Goal: Task Accomplishment & Management: Manage account settings

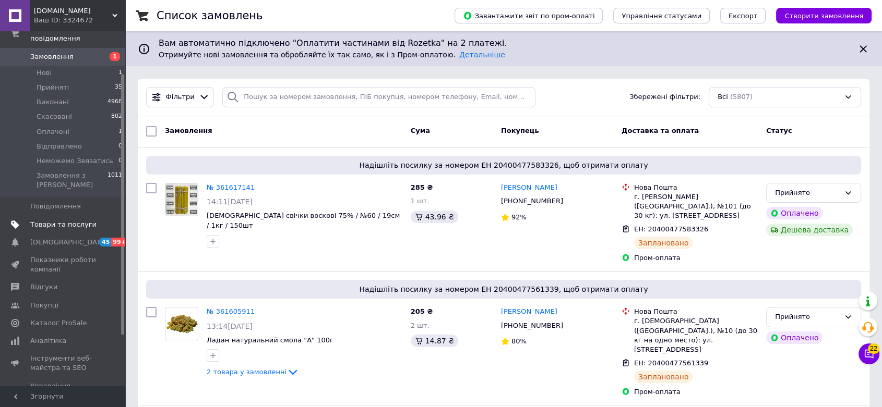
click at [58, 220] on span "Товари та послуги" at bounding box center [63, 224] width 66 height 9
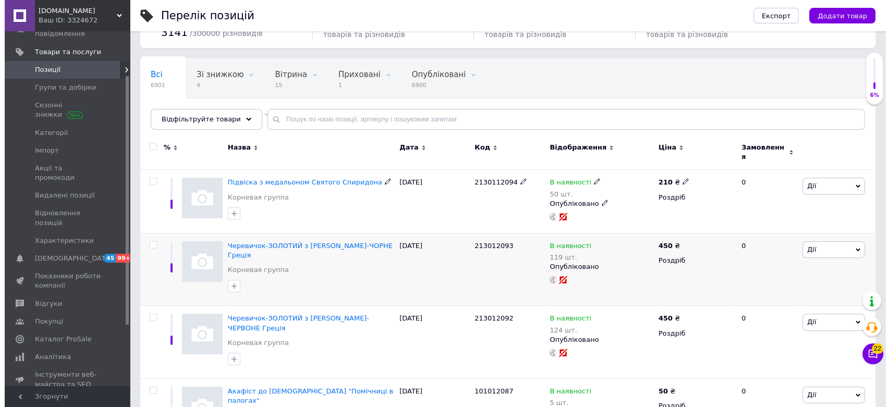
scroll to position [116, 0]
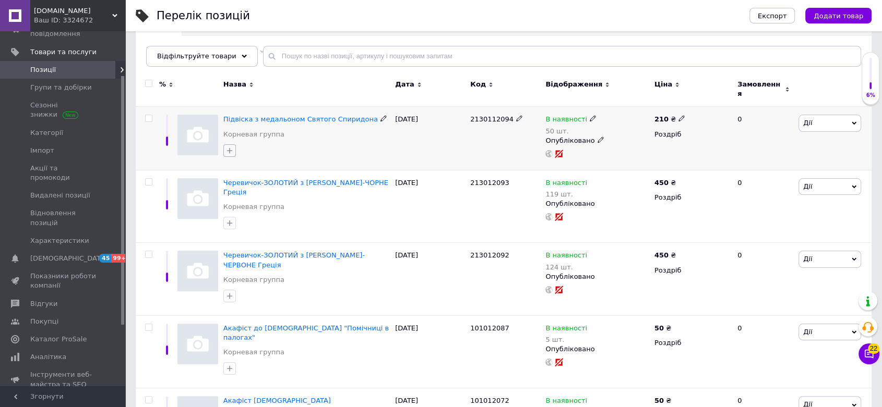
click at [234, 145] on button "button" at bounding box center [229, 150] width 13 height 13
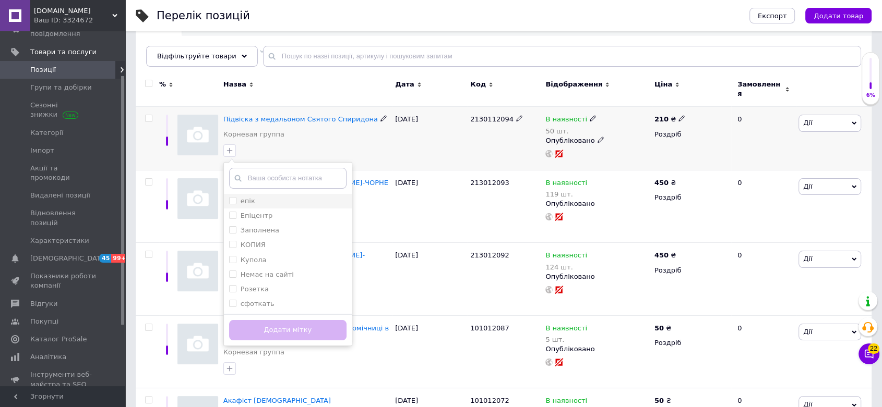
click at [252, 197] on label "епік" at bounding box center [247, 201] width 15 height 8
click at [235, 197] on input "епік" at bounding box center [232, 200] width 7 height 7
checkbox input "false"
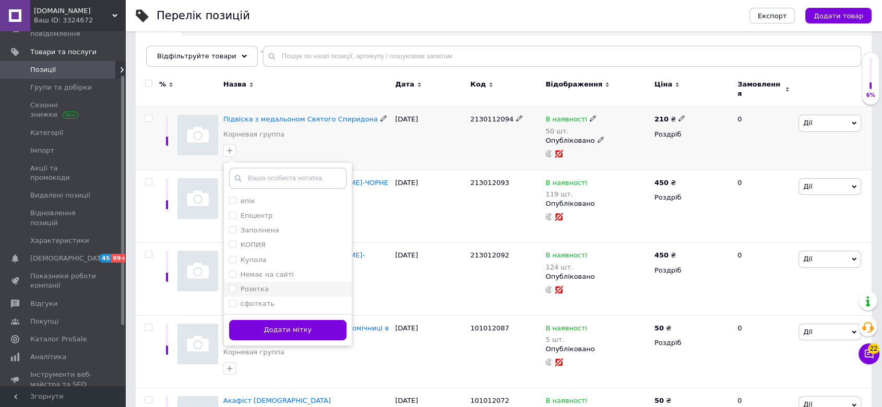
click at [245, 286] on label "Розетка" at bounding box center [254, 289] width 28 height 8
checkbox input "true"
drag, startPoint x: 296, startPoint y: 321, endPoint x: 373, endPoint y: 304, distance: 78.6
click at [297, 321] on button "Додати мітку" at bounding box center [287, 330] width 117 height 20
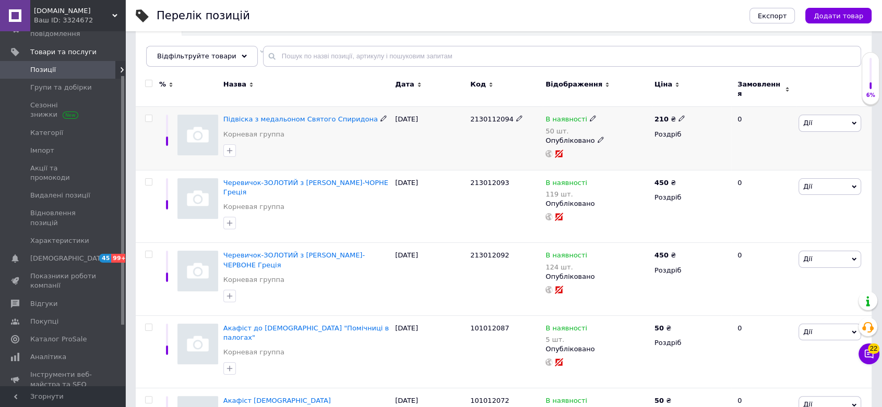
click at [801, 120] on span "Дії" at bounding box center [829, 123] width 63 height 17
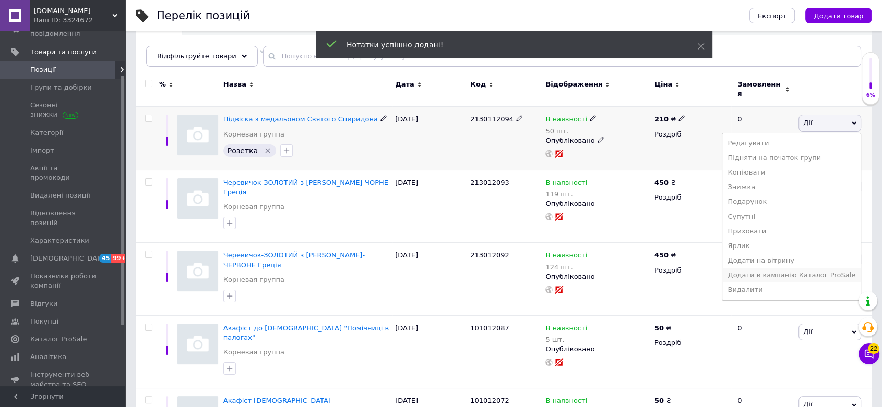
click at [776, 269] on li "Додати в кампанію Каталог ProSale" at bounding box center [791, 275] width 138 height 15
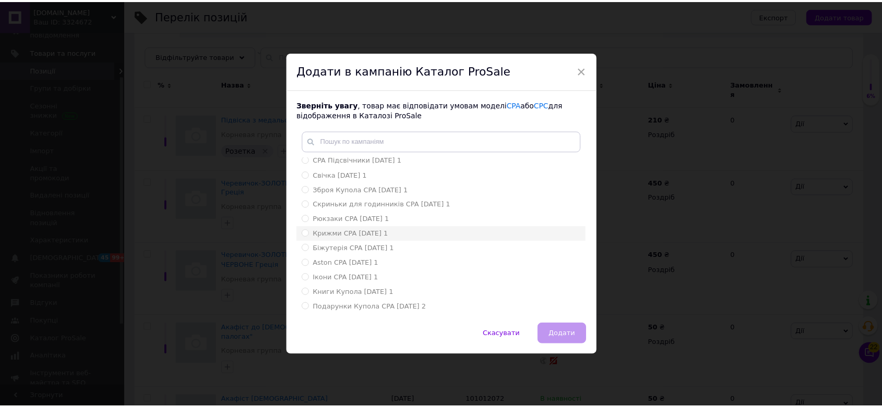
scroll to position [0, 0]
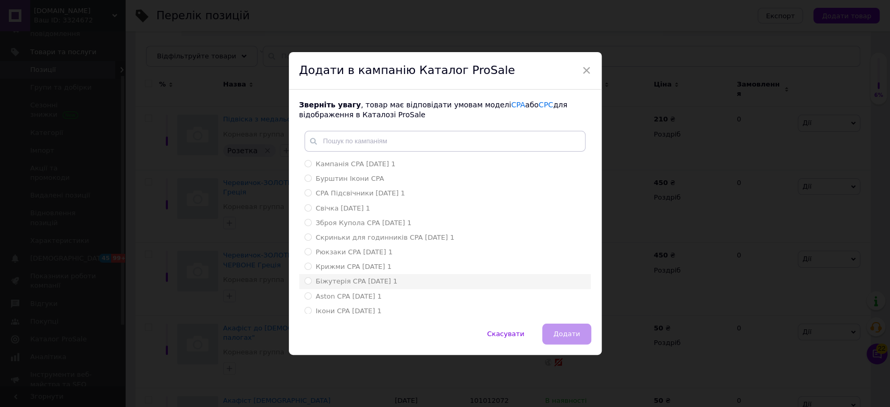
click at [344, 281] on span "Біжутерія CPA [DATE] 1" at bounding box center [357, 282] width 82 height 8
click at [311, 281] on input "Біжутерія CPA [DATE] 1" at bounding box center [308, 281] width 7 height 7
radio input "true"
click at [565, 326] on button "Додати" at bounding box center [566, 334] width 49 height 21
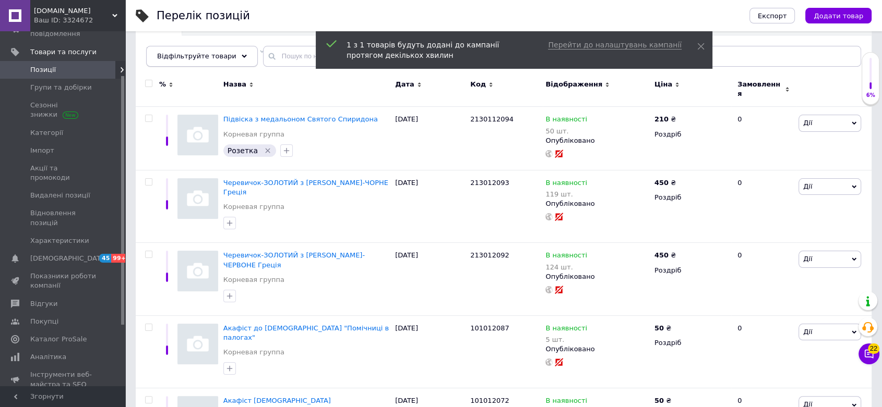
click at [227, 52] on div "Відфільтруйте товари" at bounding box center [202, 56] width 112 height 21
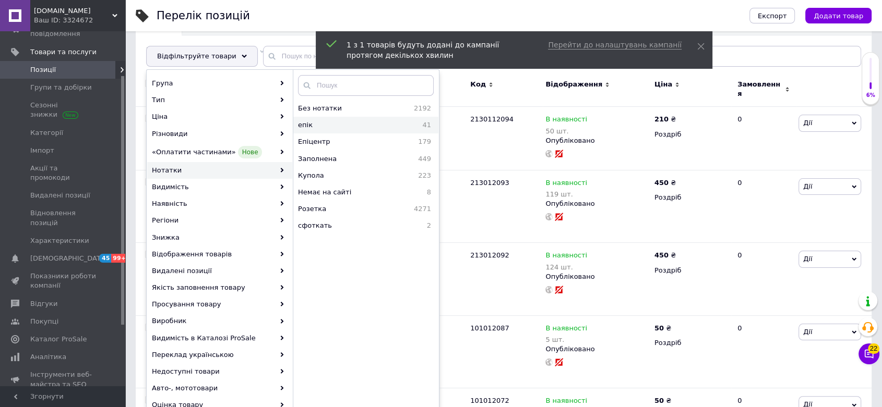
click at [347, 124] on span "епік" at bounding box center [332, 124] width 68 height 9
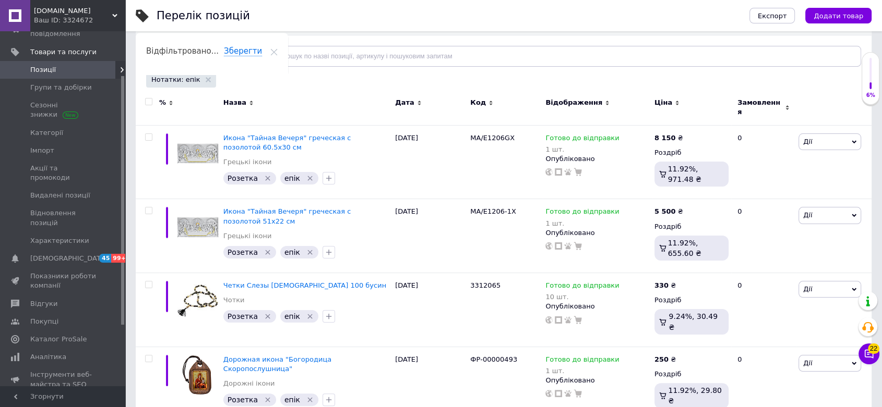
click at [146, 100] on input "checkbox" at bounding box center [148, 102] width 7 height 7
checkbox input "true"
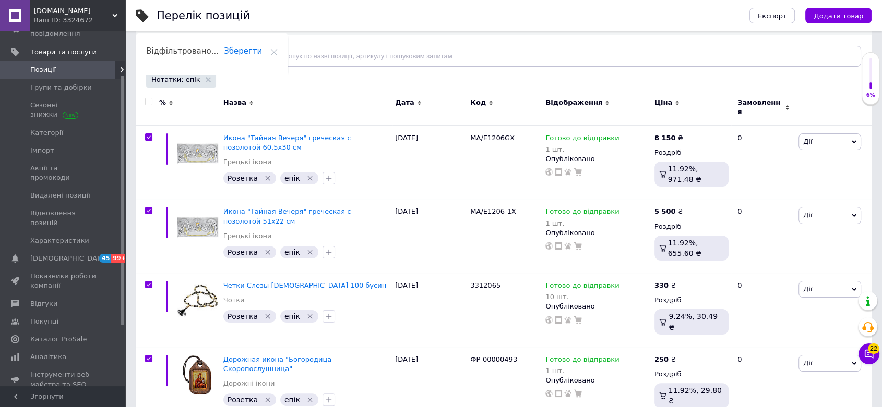
checkbox input "true"
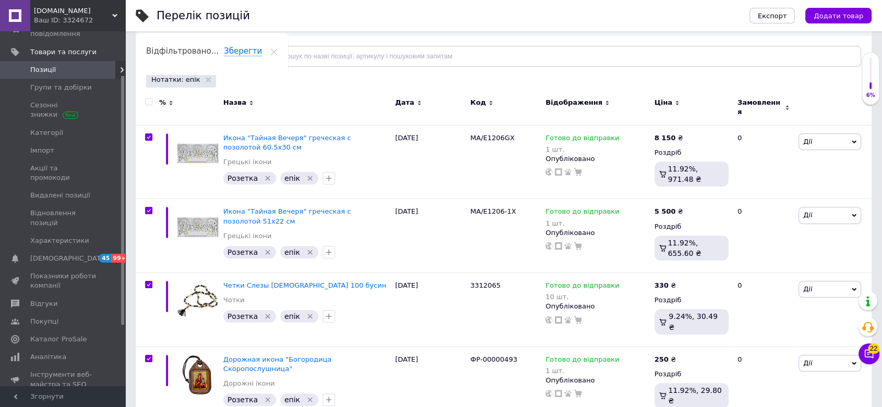
checkbox input "true"
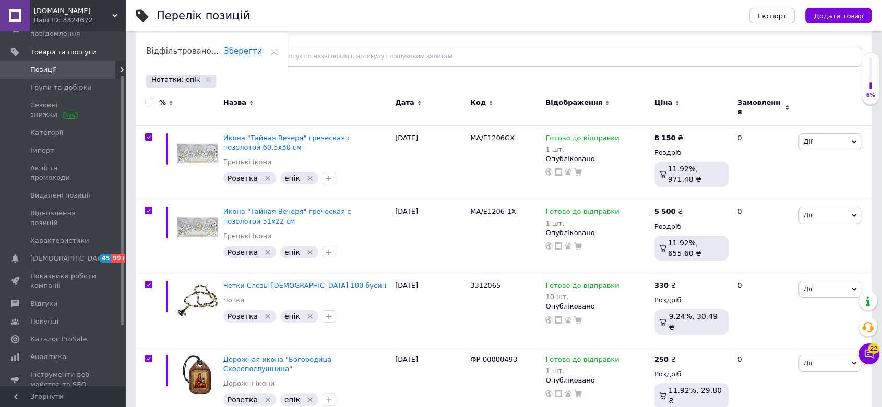
checkbox input "true"
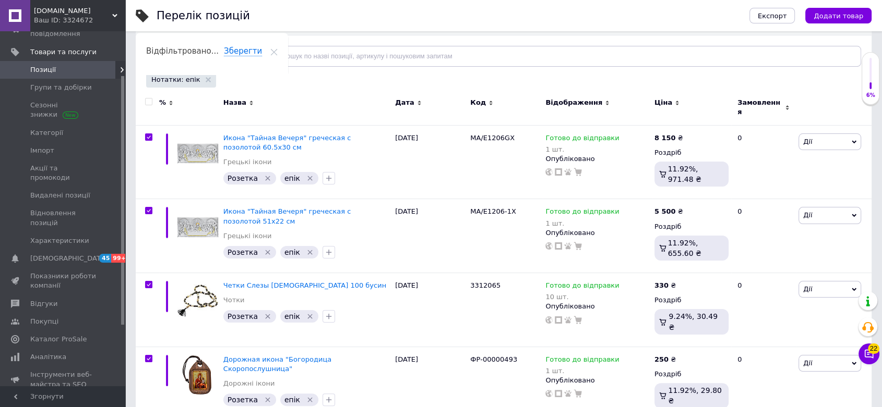
checkbox input "true"
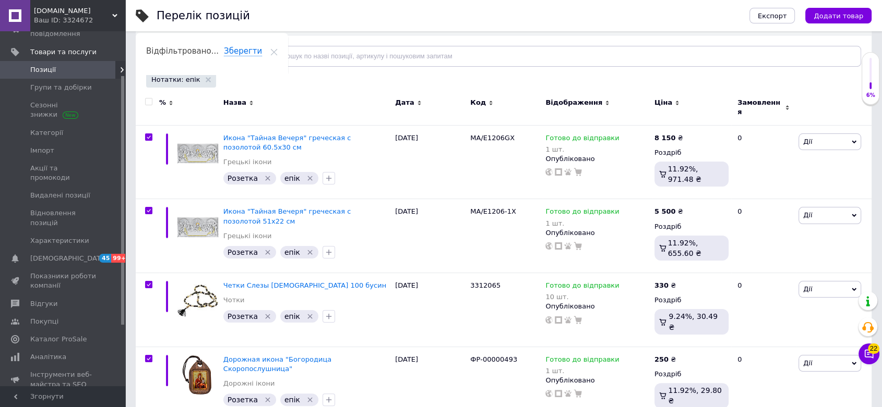
checkbox input "true"
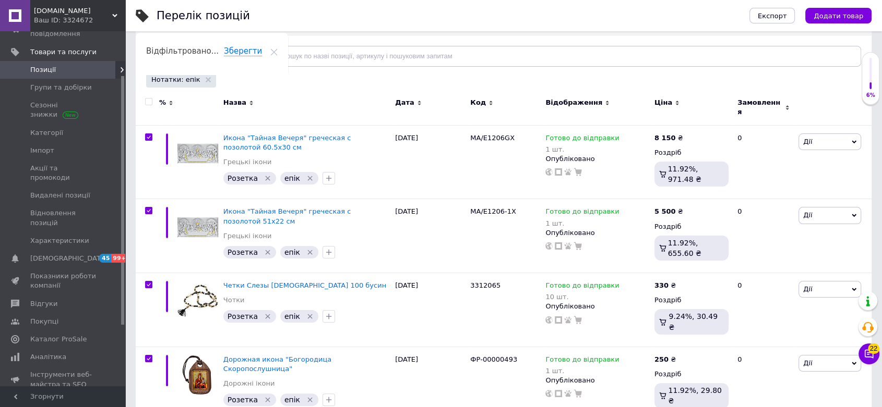
checkbox input "true"
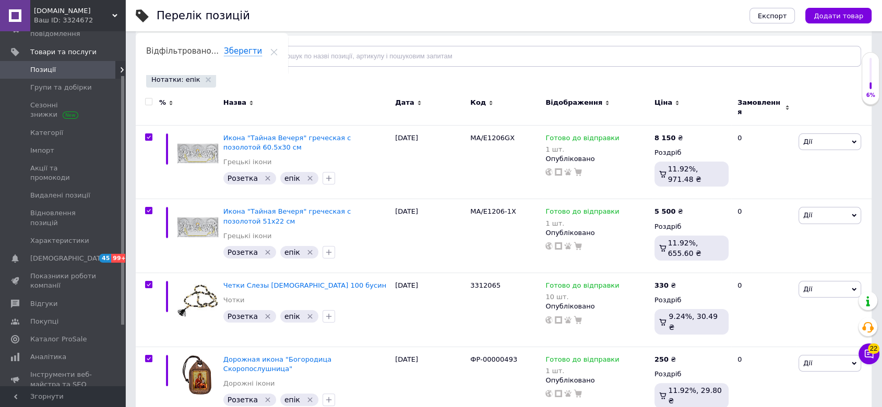
checkbox input "true"
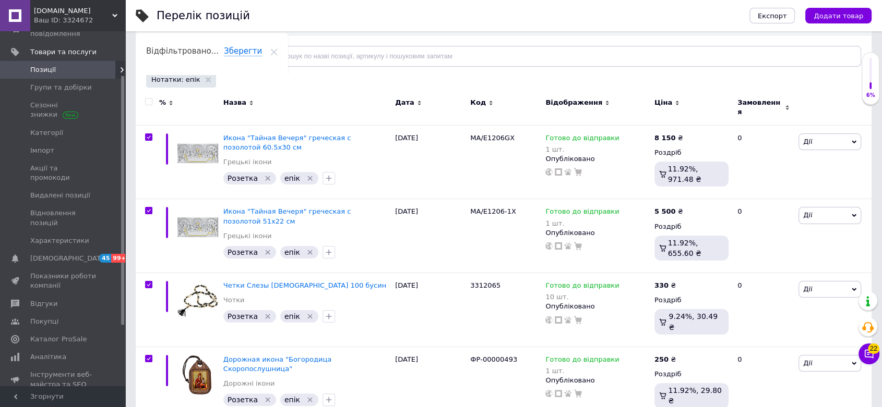
checkbox input "true"
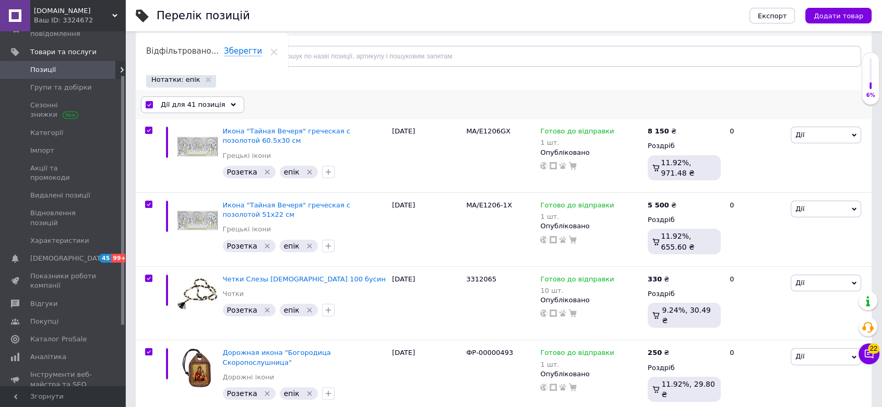
click at [213, 102] on span "Дії для 41 позиція" at bounding box center [193, 104] width 65 height 9
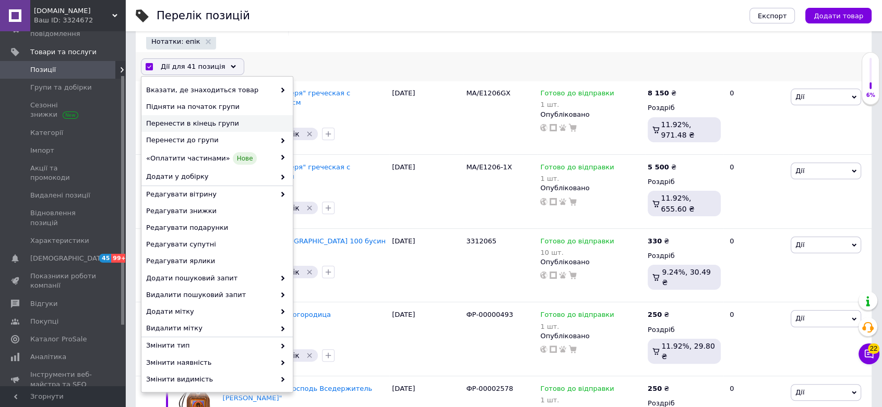
scroll to position [174, 0]
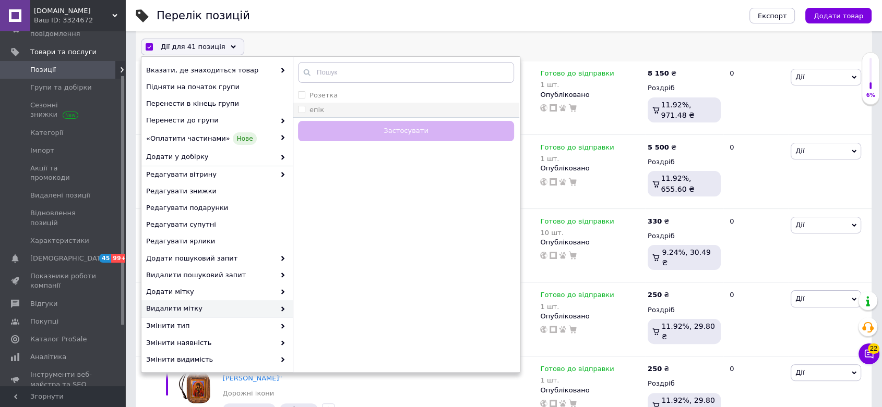
click at [317, 107] on label "епік" at bounding box center [316, 110] width 15 height 8
checkbox input "true"
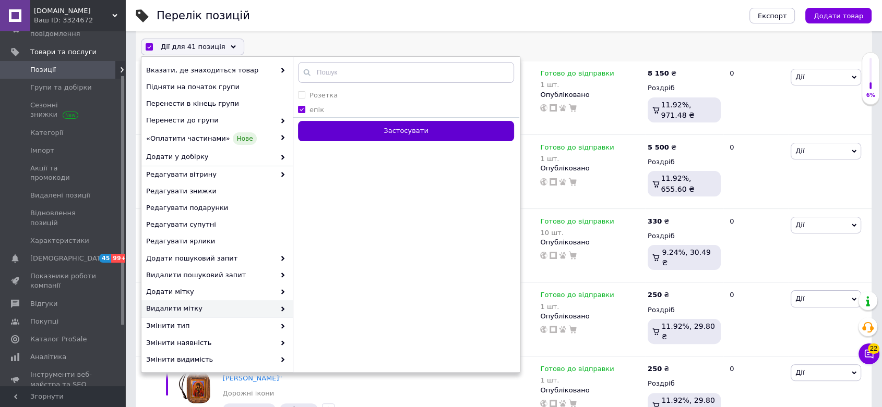
click at [388, 136] on button "Застосувати" at bounding box center [406, 131] width 216 height 20
checkbox input "false"
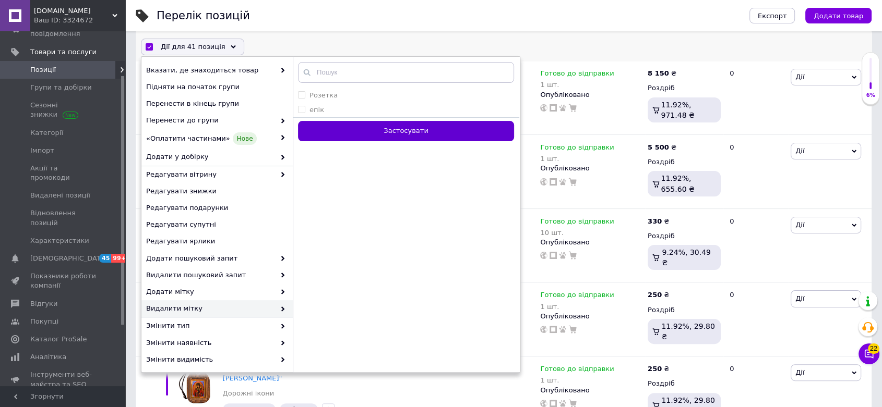
checkbox input "false"
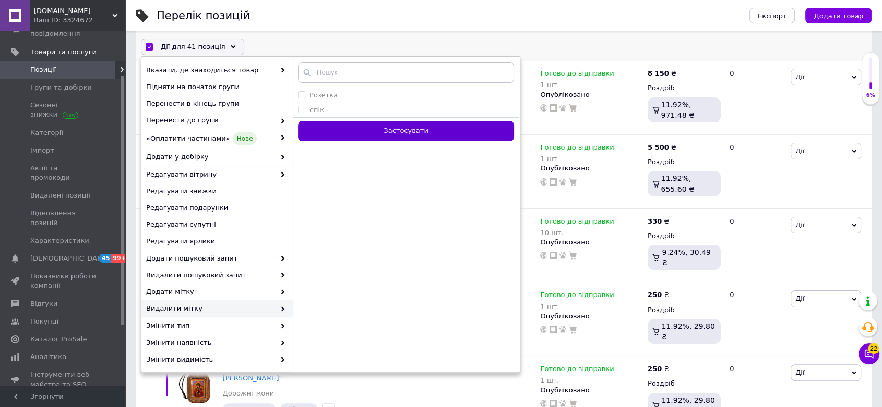
checkbox input "false"
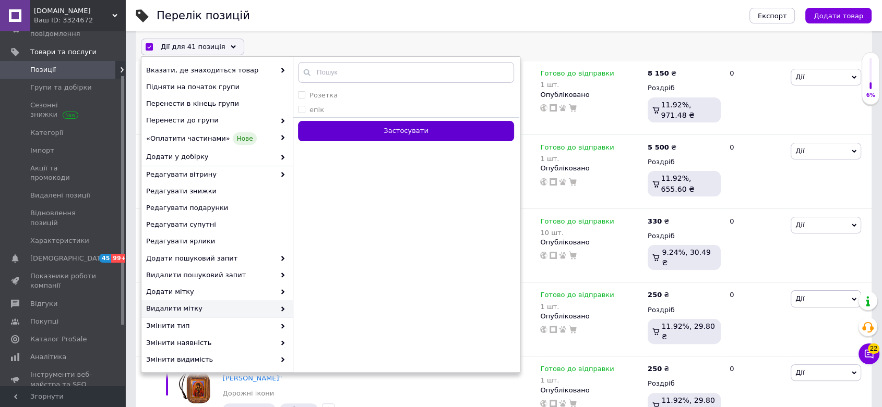
checkbox input "false"
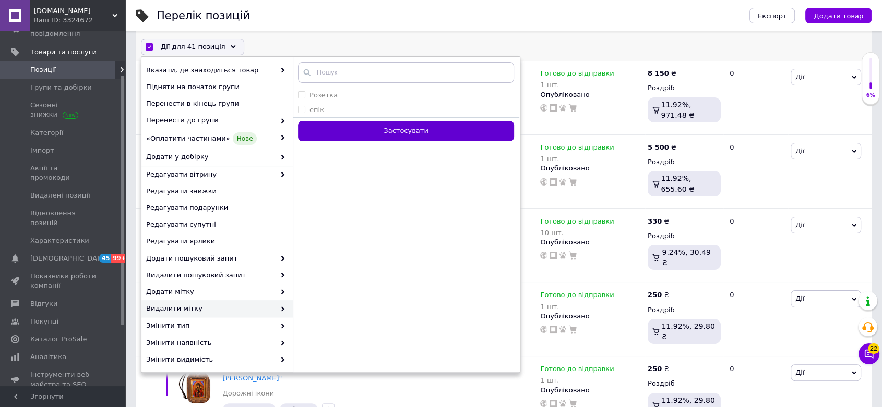
checkbox input "false"
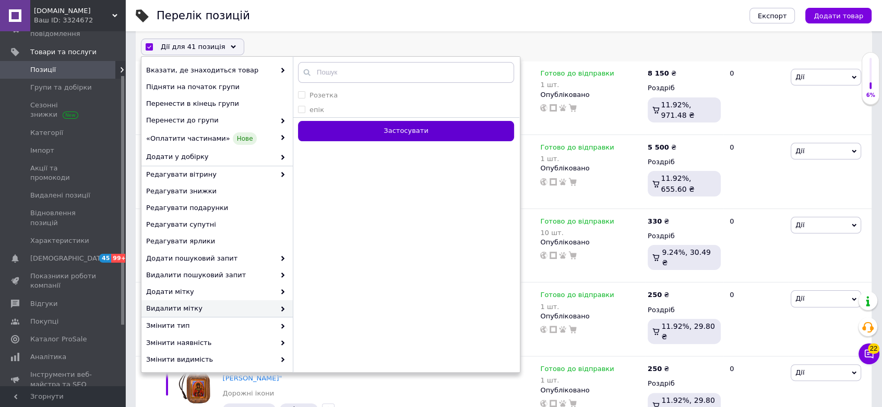
checkbox input "false"
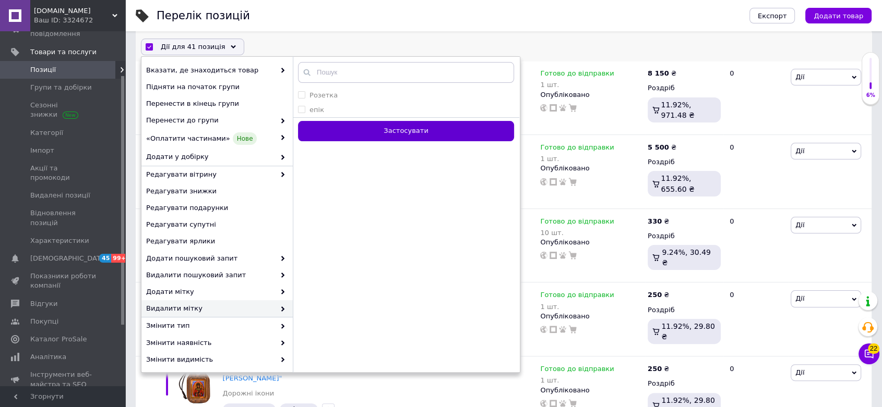
checkbox input "false"
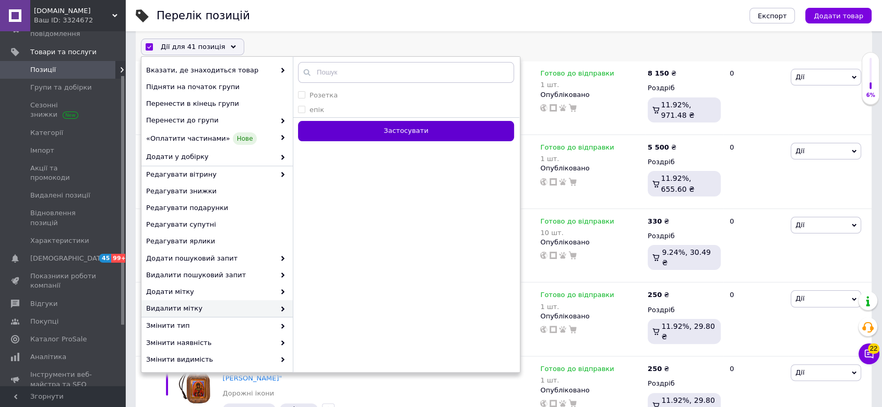
checkbox input "false"
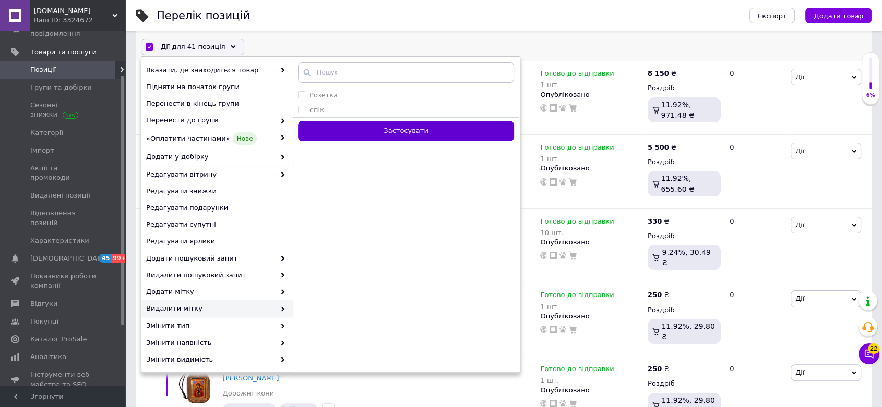
checkbox input "false"
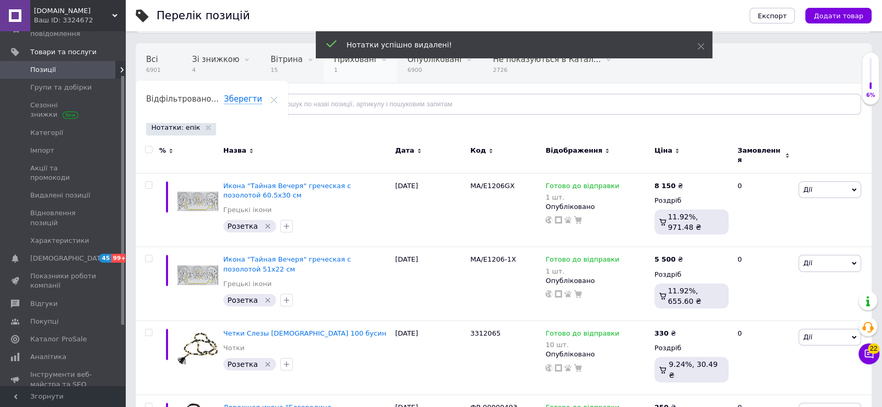
scroll to position [0, 0]
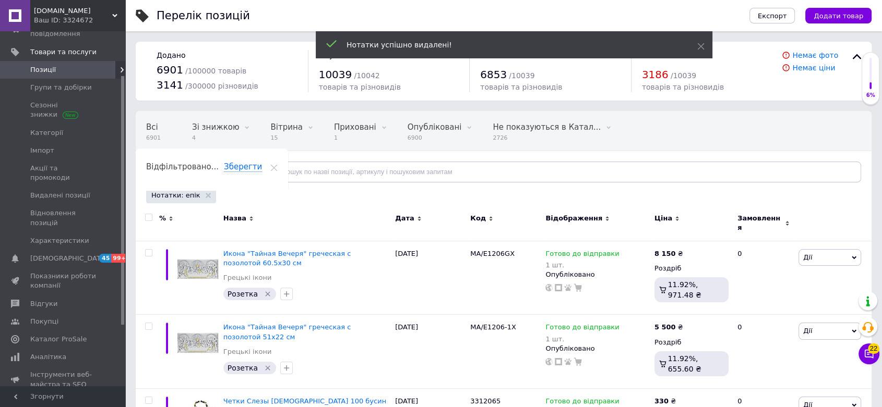
click at [201, 192] on div "Нотатки: епік" at bounding box center [181, 196] width 70 height 16
click at [206, 195] on icon at bounding box center [208, 195] width 5 height 5
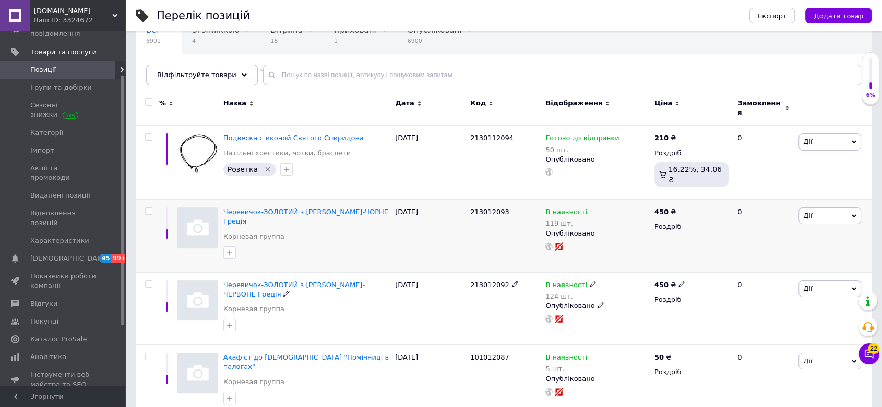
scroll to position [116, 0]
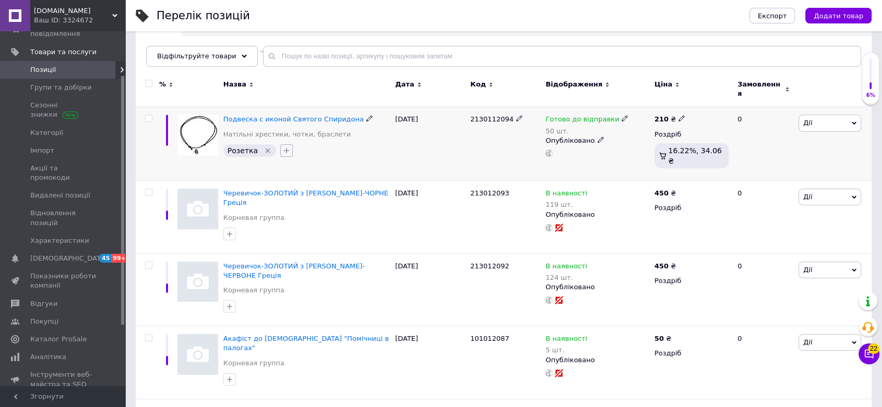
click at [282, 147] on icon "button" at bounding box center [286, 151] width 8 height 8
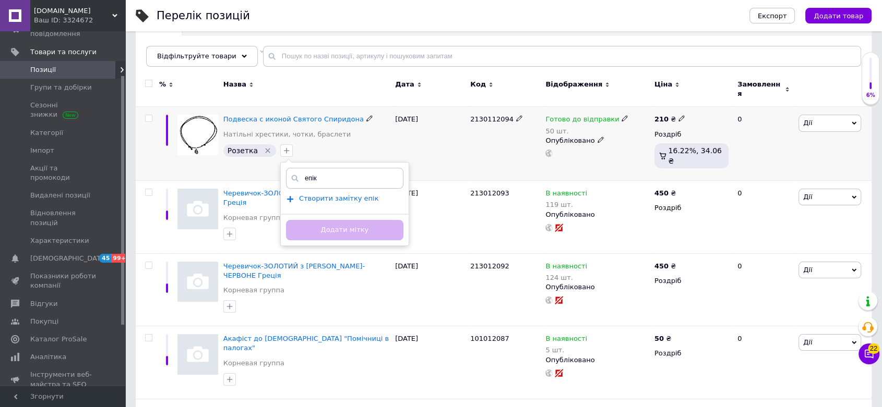
type input "епік"
click at [321, 195] on span "Створити замiтку епік" at bounding box center [339, 199] width 80 height 8
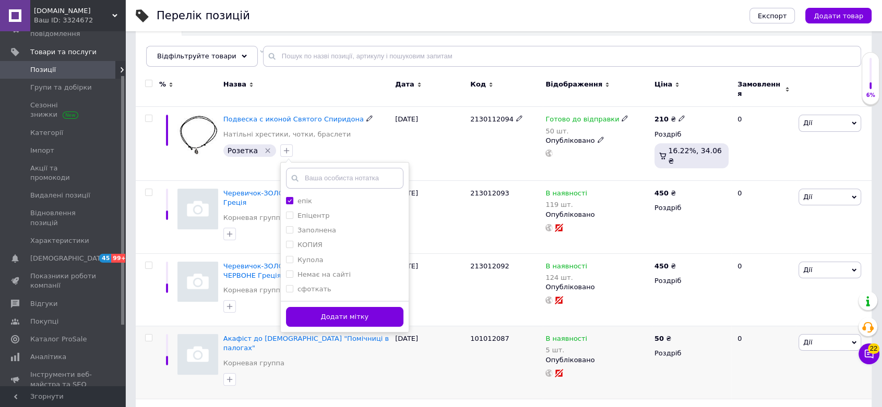
click at [339, 312] on button "Додати мітку" at bounding box center [344, 317] width 117 height 20
